Goal: Task Accomplishment & Management: Use online tool/utility

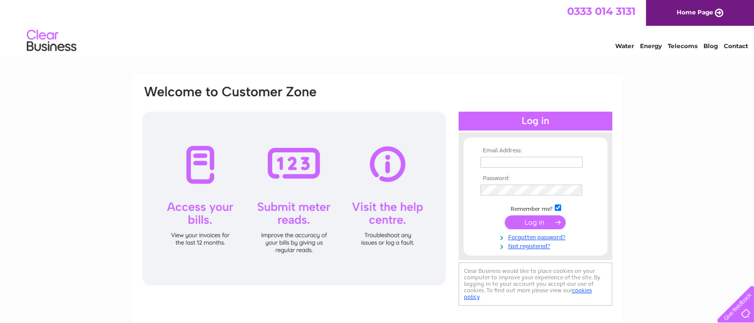
type input "accounts@b2bflooring.co.uk"
click at [524, 221] on input "submit" at bounding box center [535, 222] width 61 height 14
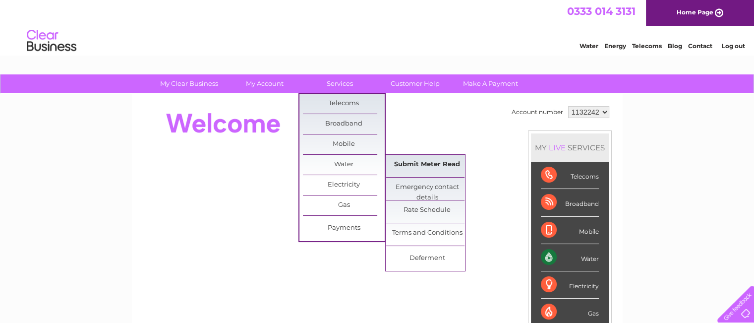
click at [408, 167] on link "Submit Meter Read" at bounding box center [427, 165] width 82 height 20
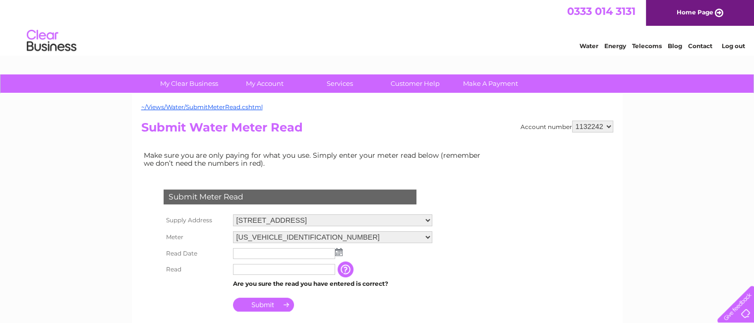
click at [338, 253] on img at bounding box center [338, 252] width 7 height 8
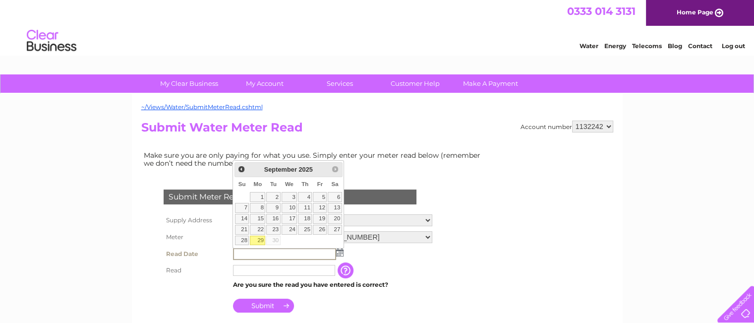
click at [260, 237] on link "29" at bounding box center [257, 240] width 15 height 10
type input "[DATE]"
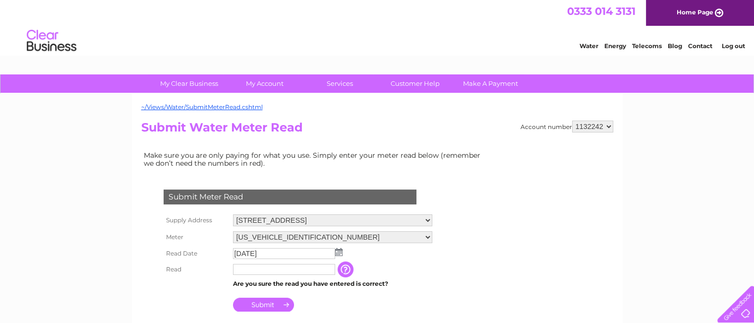
click at [280, 269] on input "text" at bounding box center [284, 269] width 102 height 11
type input "1643"
click at [264, 302] on input "Submit" at bounding box center [263, 305] width 61 height 14
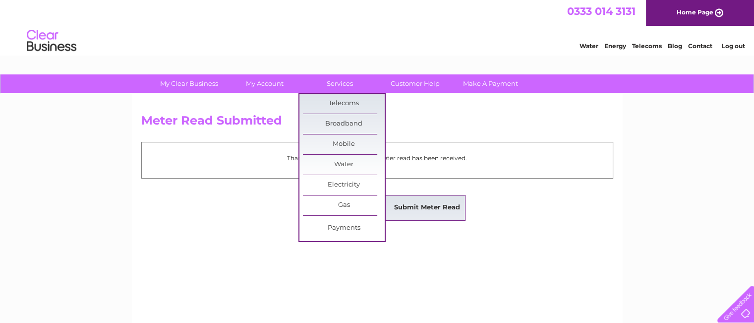
click at [415, 204] on link "Submit Meter Read" at bounding box center [427, 208] width 82 height 20
